Goal: Task Accomplishment & Management: Use online tool/utility

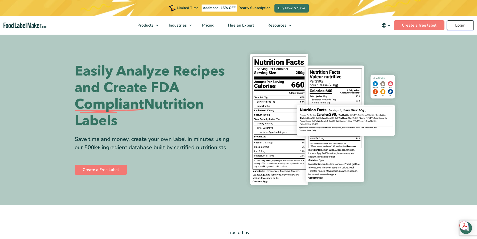
click at [460, 24] on link "Login" at bounding box center [460, 25] width 27 height 10
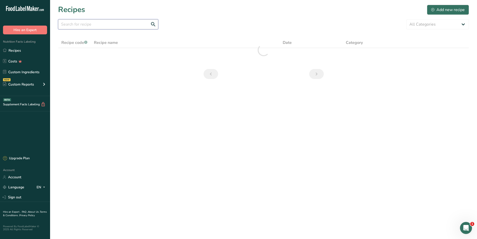
click at [121, 28] on input "text" at bounding box center [108, 24] width 100 height 10
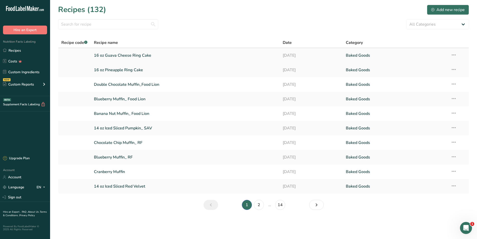
click at [125, 58] on link "16 oz Guava Cheese Ring Cake" at bounding box center [185, 55] width 183 height 11
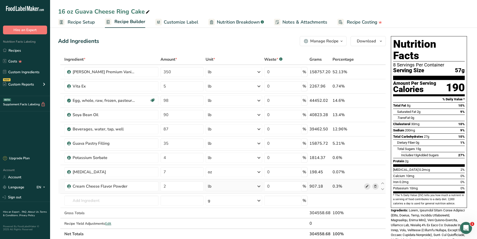
click at [368, 187] on icon at bounding box center [368, 186] width 4 height 5
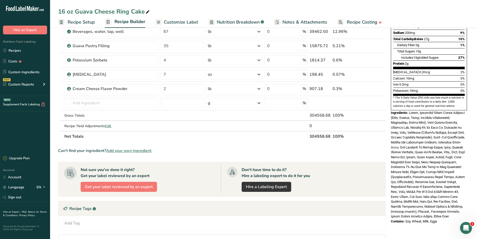
scroll to position [100, 0]
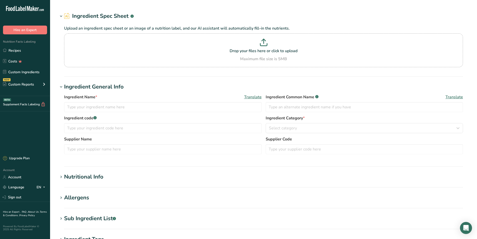
type input "Cream Cheese Flavor Powder"
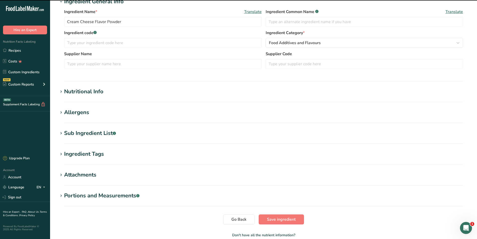
scroll to position [100, 0]
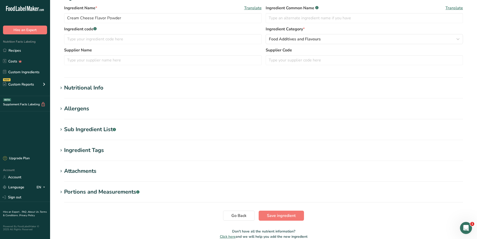
click at [63, 88] on icon at bounding box center [61, 87] width 5 height 7
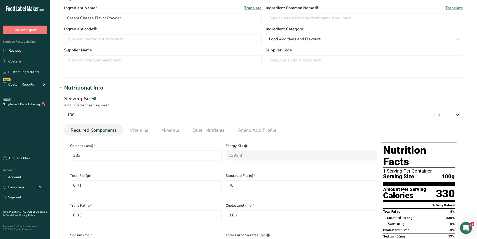
click at [62, 88] on icon at bounding box center [61, 87] width 5 height 7
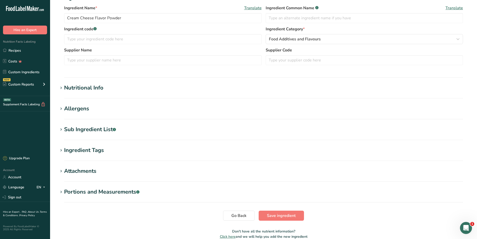
click at [62, 132] on icon at bounding box center [61, 129] width 5 height 7
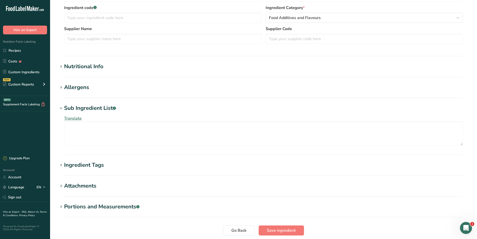
scroll to position [150, 0]
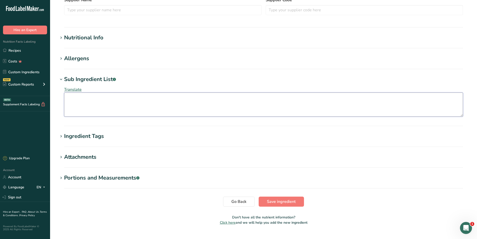
click at [88, 102] on textarea at bounding box center [263, 104] width 399 height 24
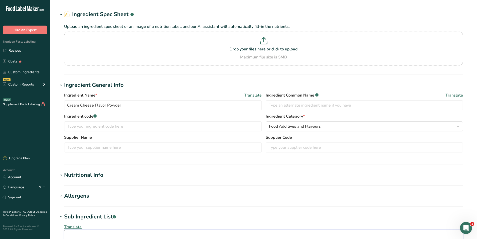
scroll to position [0, 0]
